Goal: Task Accomplishment & Management: Manage account settings

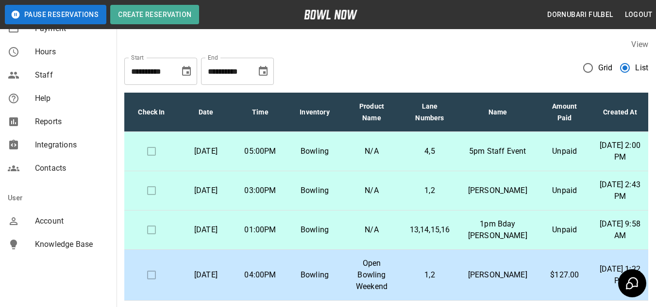
scroll to position [240, 0]
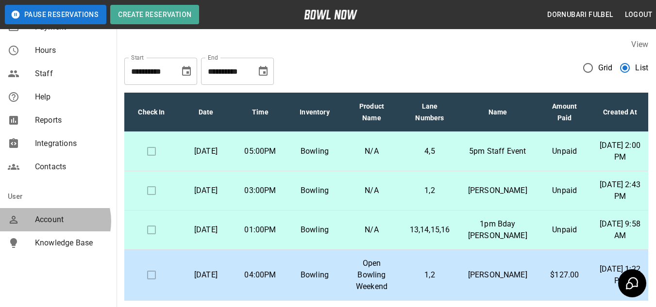
click at [50, 221] on span "Account" at bounding box center [72, 220] width 74 height 12
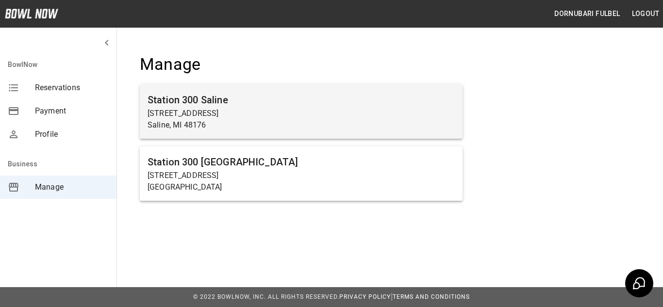
click at [264, 105] on h6 "Station 300 Saline" at bounding box center [301, 100] width 307 height 16
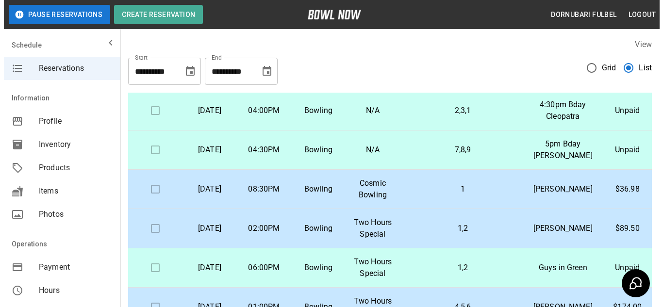
scroll to position [288, 0]
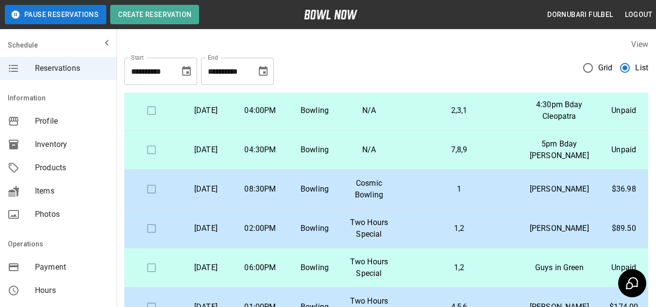
click at [393, 170] on td "N/A" at bounding box center [369, 150] width 54 height 39
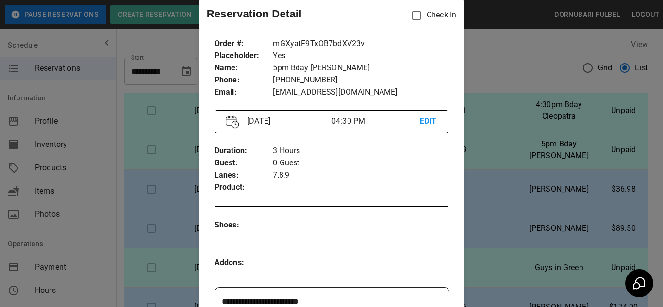
scroll to position [0, 0]
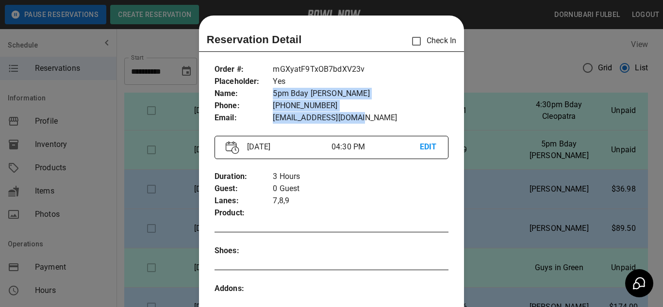
drag, startPoint x: 272, startPoint y: 89, endPoint x: 366, endPoint y: 124, distance: 100.0
click at [366, 124] on div "Order # : Placeholder : Name : Phone : Email : mGXyatF9TxOB7bdXV23v Yes 5pm Bda…" at bounding box center [332, 94] width 234 height 76
copy div "5pm Bday [PERSON_NAME] [PHONE_NUMBER] [EMAIL_ADDRESS][DOMAIN_NAME]"
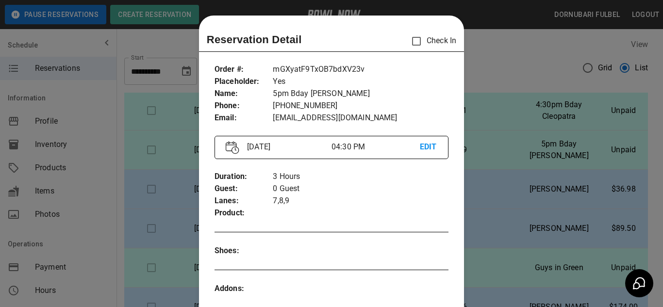
click at [439, 193] on p "0 Guest" at bounding box center [361, 189] width 176 height 12
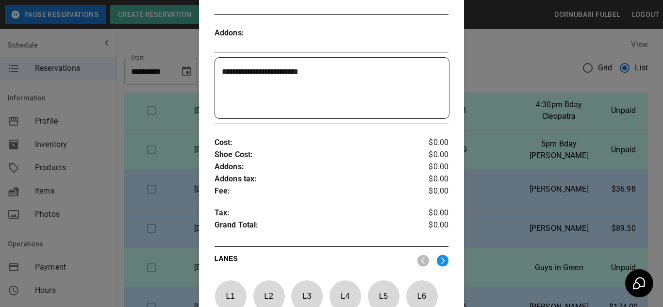
scroll to position [258, 0]
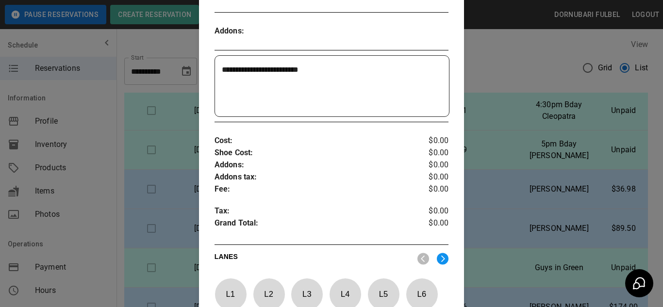
click at [339, 79] on textarea "**********" at bounding box center [331, 86] width 218 height 45
type textarea "*"
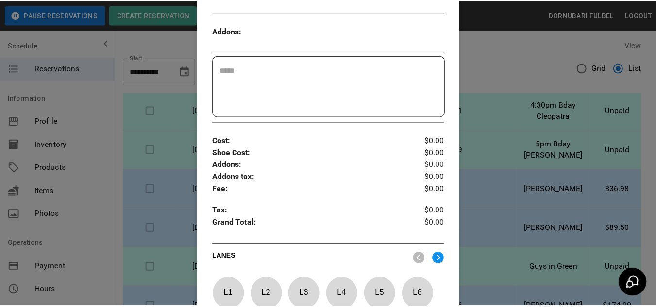
scroll to position [435, 0]
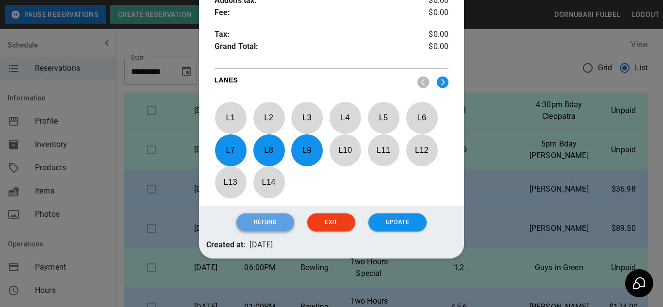
click at [254, 227] on button "Refund" at bounding box center [265, 223] width 58 height 18
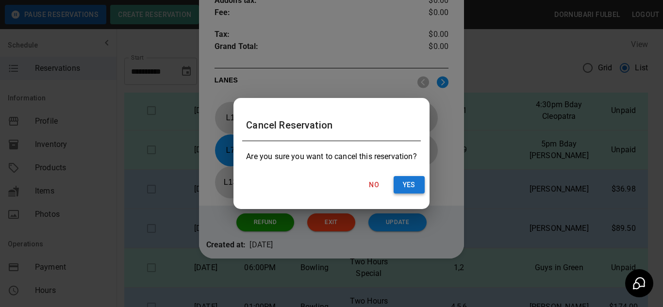
click at [415, 187] on button "Yes" at bounding box center [409, 185] width 31 height 18
